Goal: Task Accomplishment & Management: Use online tool/utility

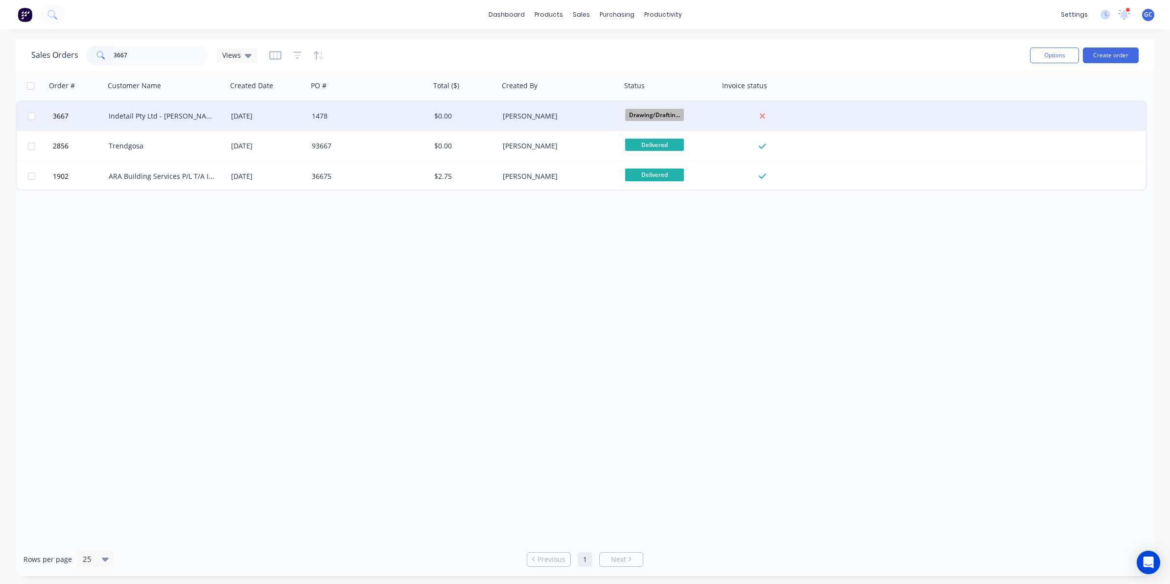
type input "3667"
click at [177, 116] on div "Indetail Pty Ltd - [PERSON_NAME]" at bounding box center [163, 116] width 109 height 10
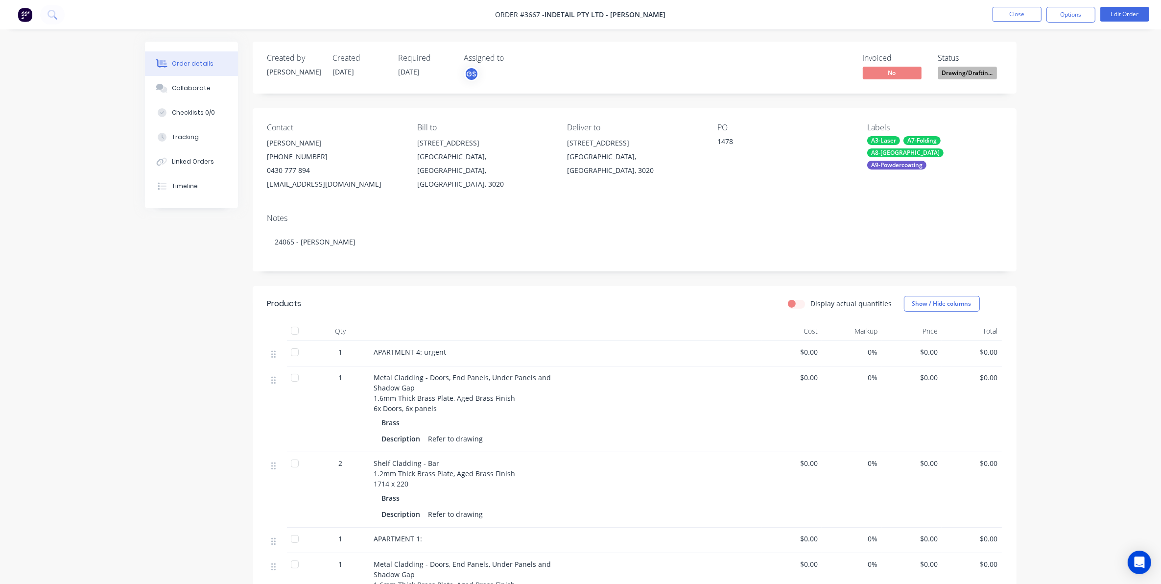
drag, startPoint x: 1070, startPoint y: 15, endPoint x: 1063, endPoint y: 24, distance: 11.5
click at [1070, 15] on button "Options" at bounding box center [1070, 15] width 49 height 16
click at [1029, 121] on div "Work Order" at bounding box center [1041, 118] width 90 height 14
click at [1034, 102] on div "Without pricing" at bounding box center [1041, 99] width 90 height 14
click at [1013, 9] on button "Close" at bounding box center [1017, 14] width 49 height 15
